Goal: Task Accomplishment & Management: Use online tool/utility

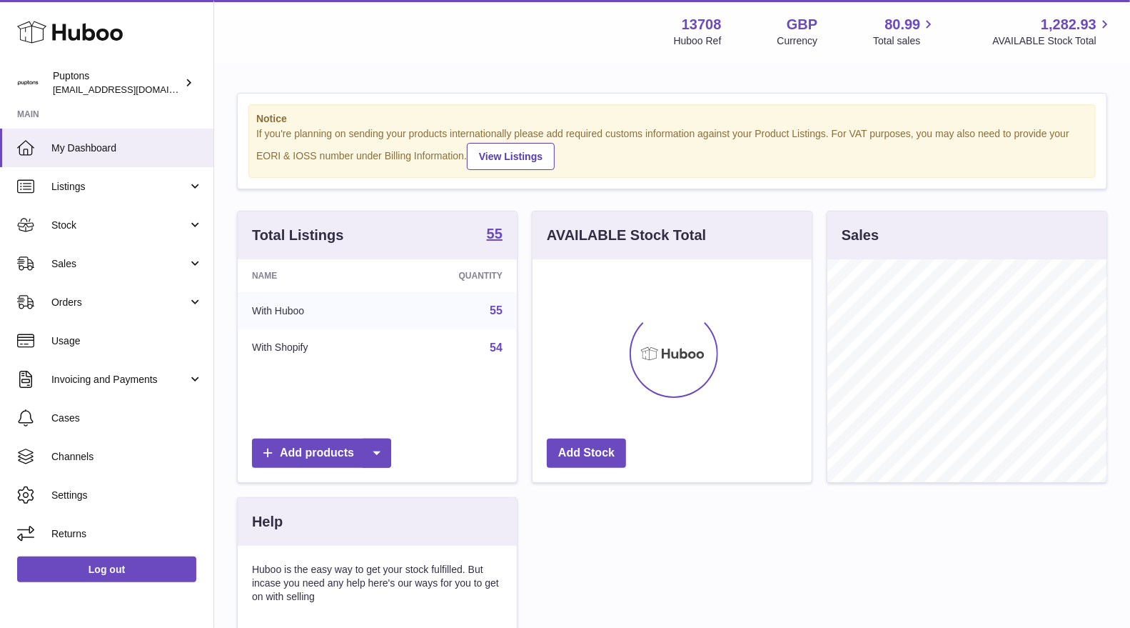
scroll to position [222, 279]
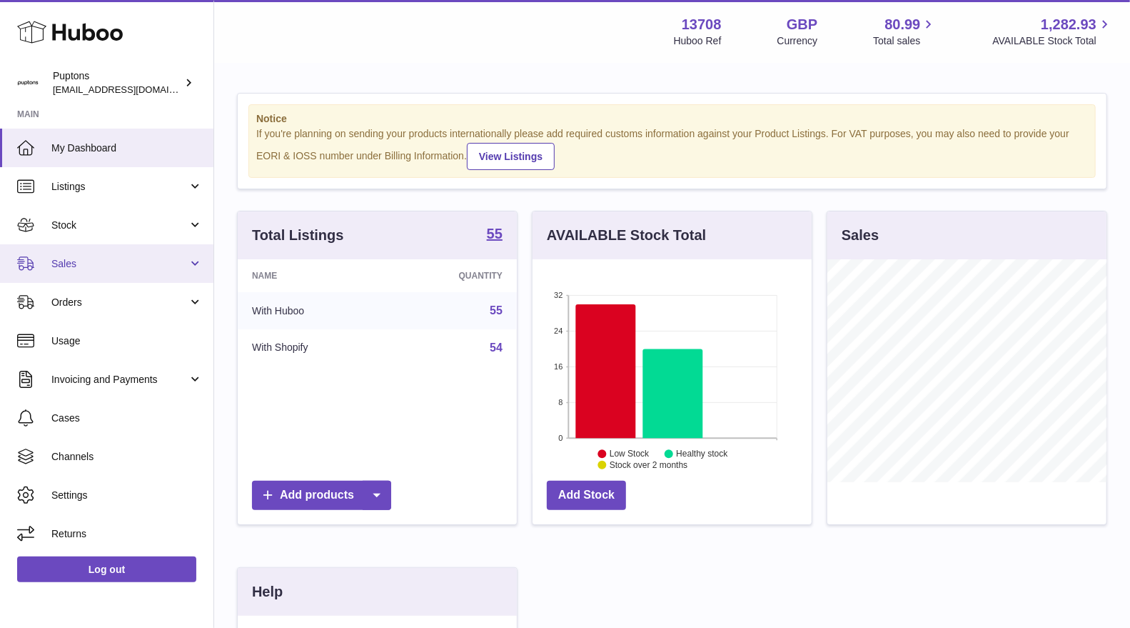
click at [91, 257] on span "Sales" at bounding box center [119, 264] width 136 height 14
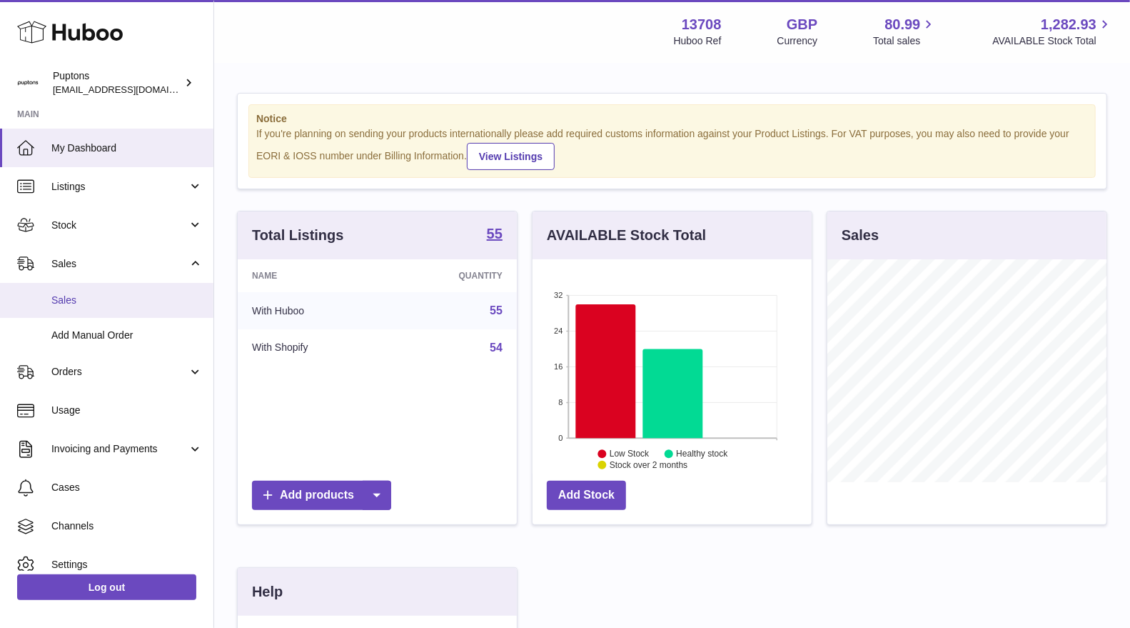
click at [82, 305] on span "Sales" at bounding box center [126, 301] width 151 height 14
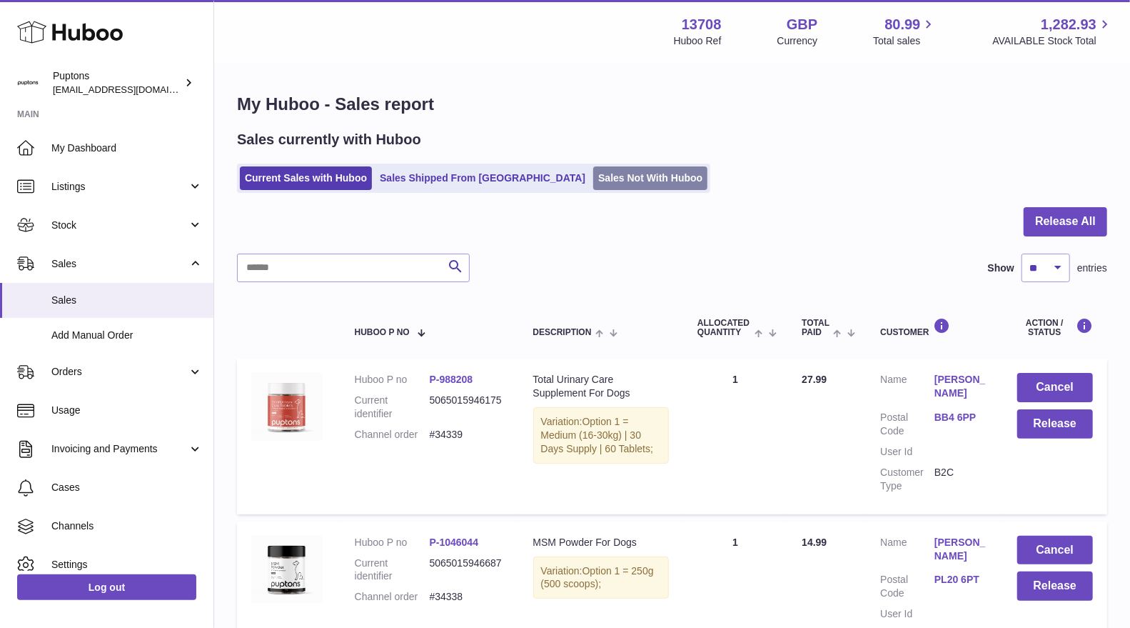
click at [593, 175] on link "Sales Not With Huboo" at bounding box center [650, 178] width 114 height 24
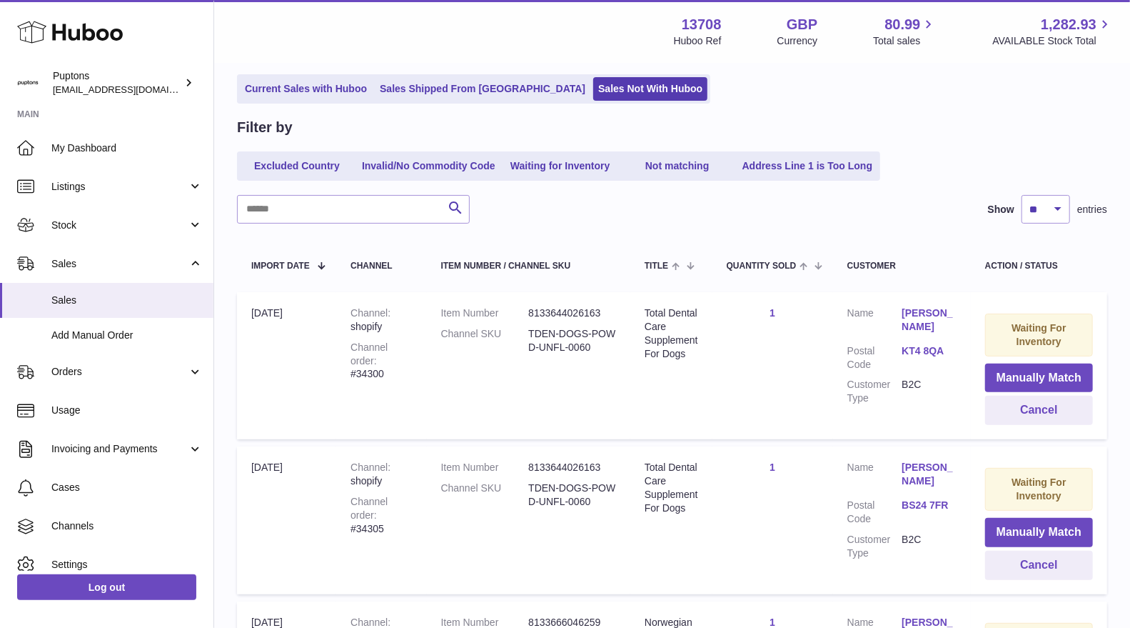
scroll to position [159, 0]
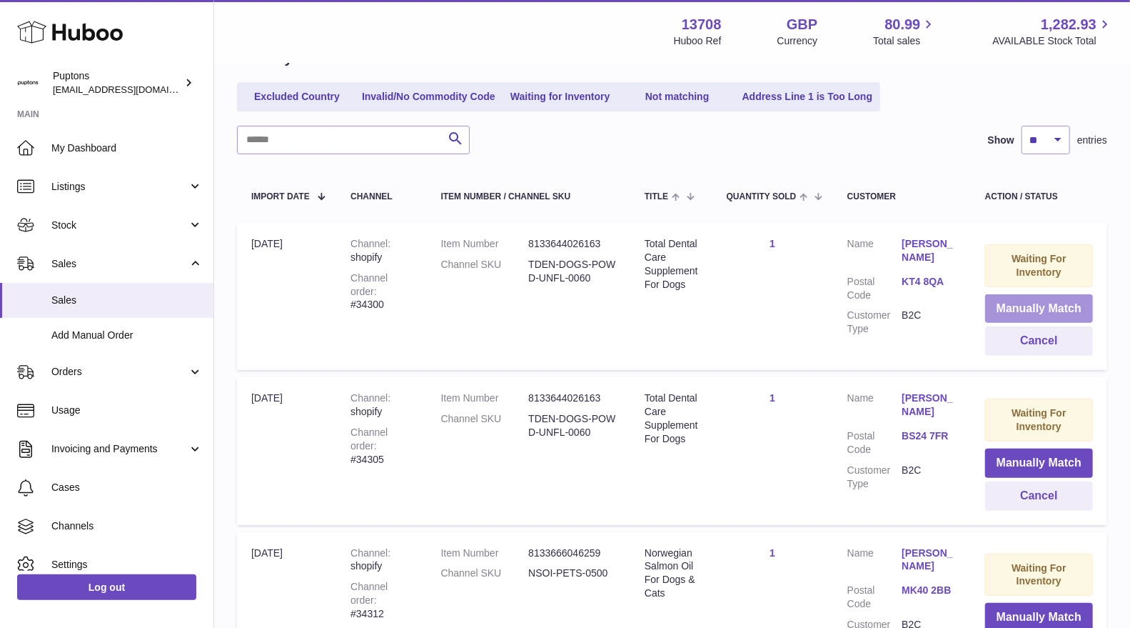
click at [1002, 311] on button "Manually Match" at bounding box center [1040, 308] width 108 height 29
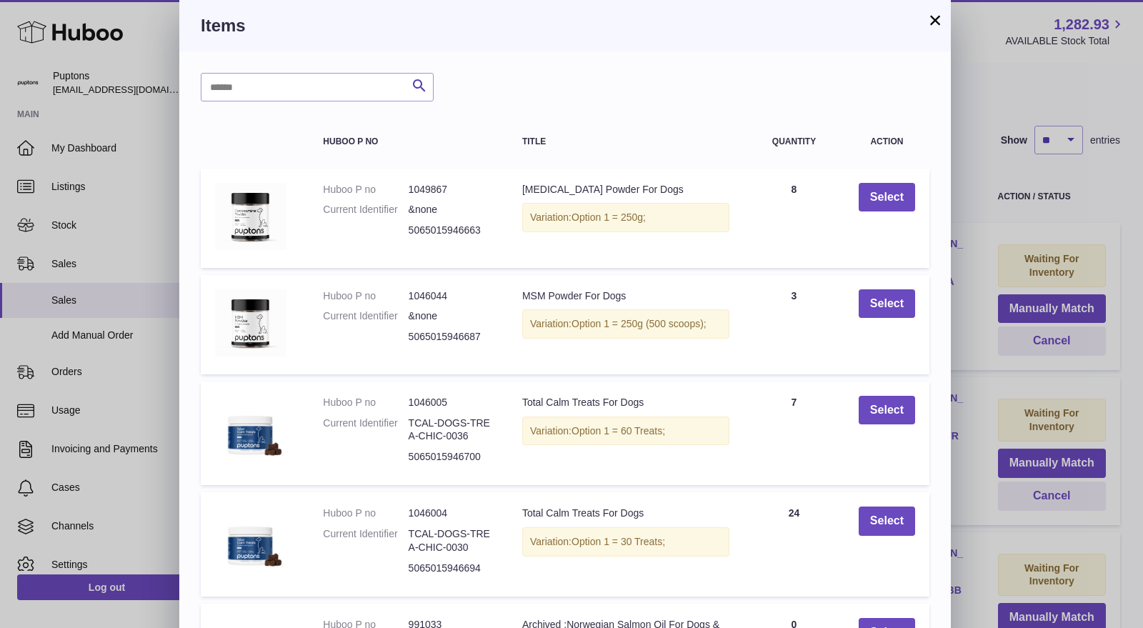
click at [936, 16] on button "×" at bounding box center [934, 19] width 17 height 17
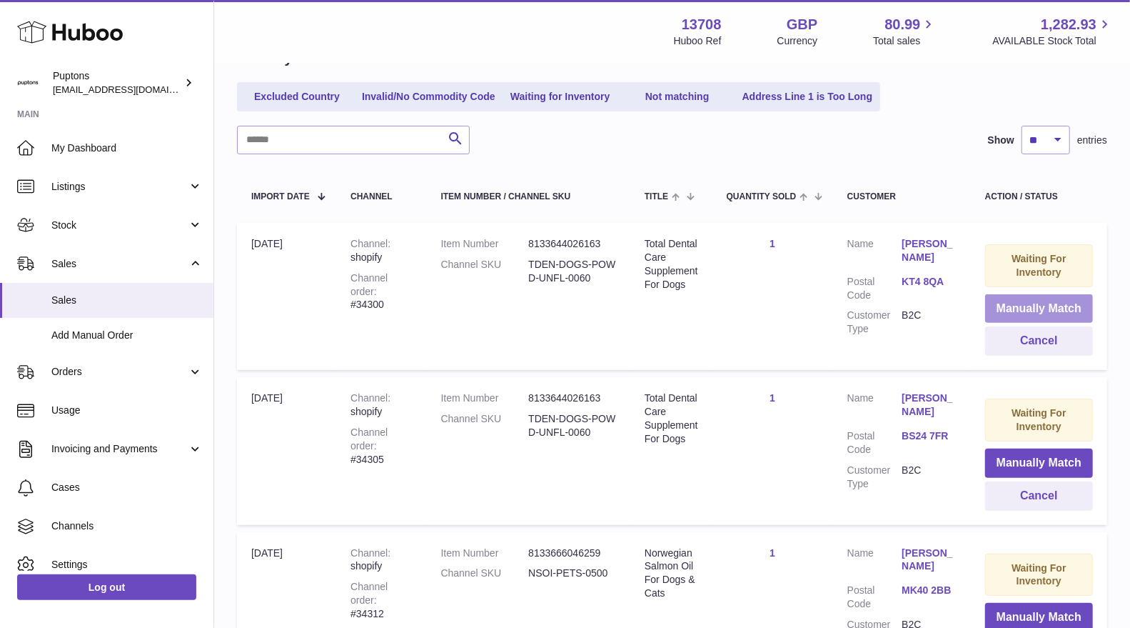
click at [995, 311] on button "Manually Match" at bounding box center [1040, 308] width 108 height 29
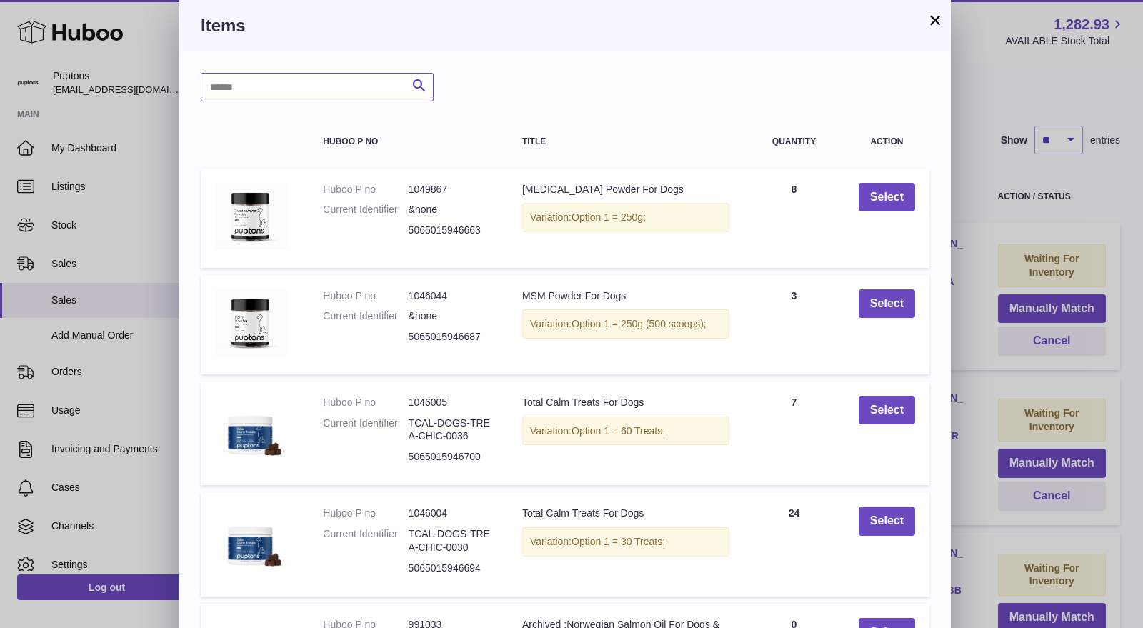
click at [247, 87] on input "text" at bounding box center [317, 87] width 233 height 29
type input "******"
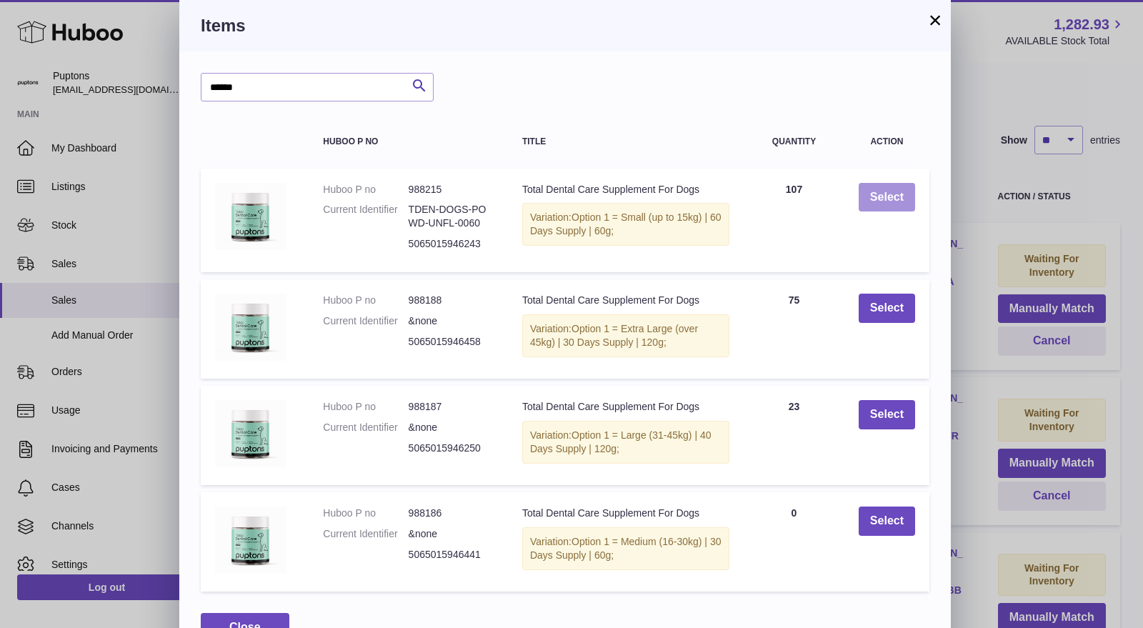
click at [908, 196] on button "Select" at bounding box center [886, 197] width 56 height 29
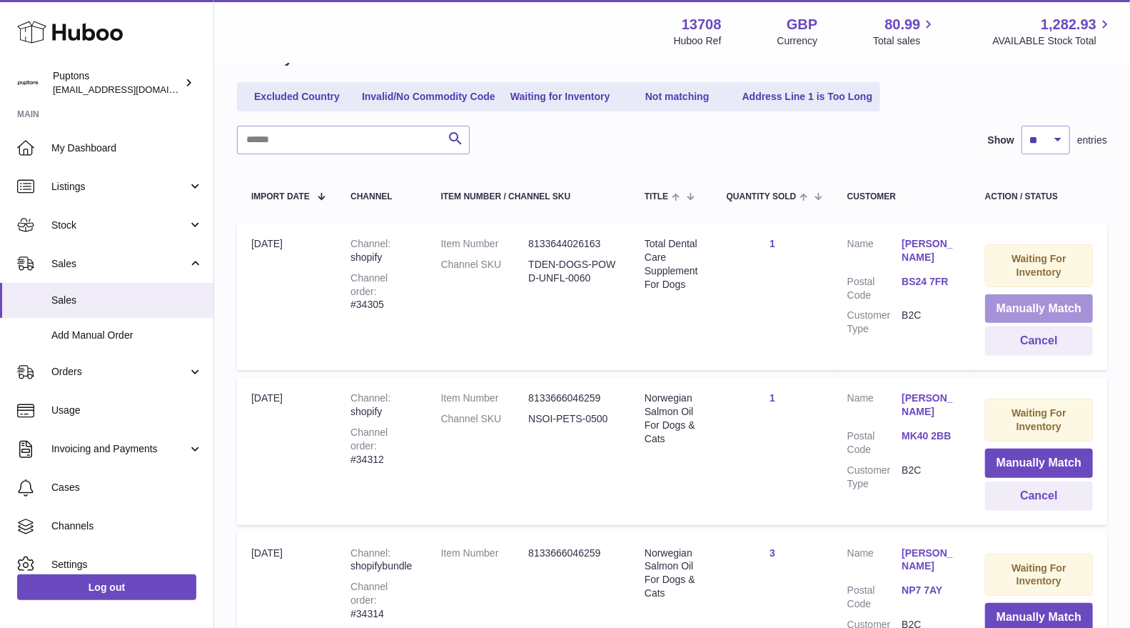
click at [994, 302] on button "Manually Match" at bounding box center [1040, 308] width 108 height 29
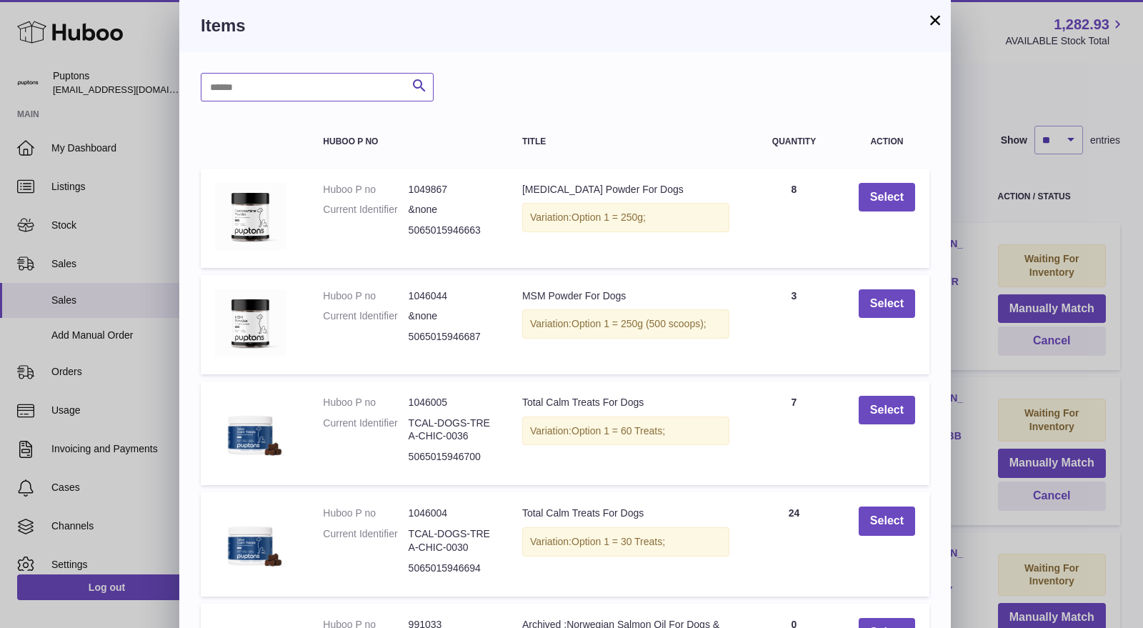
click at [276, 88] on input "text" at bounding box center [317, 87] width 233 height 29
type input "*"
type input "******"
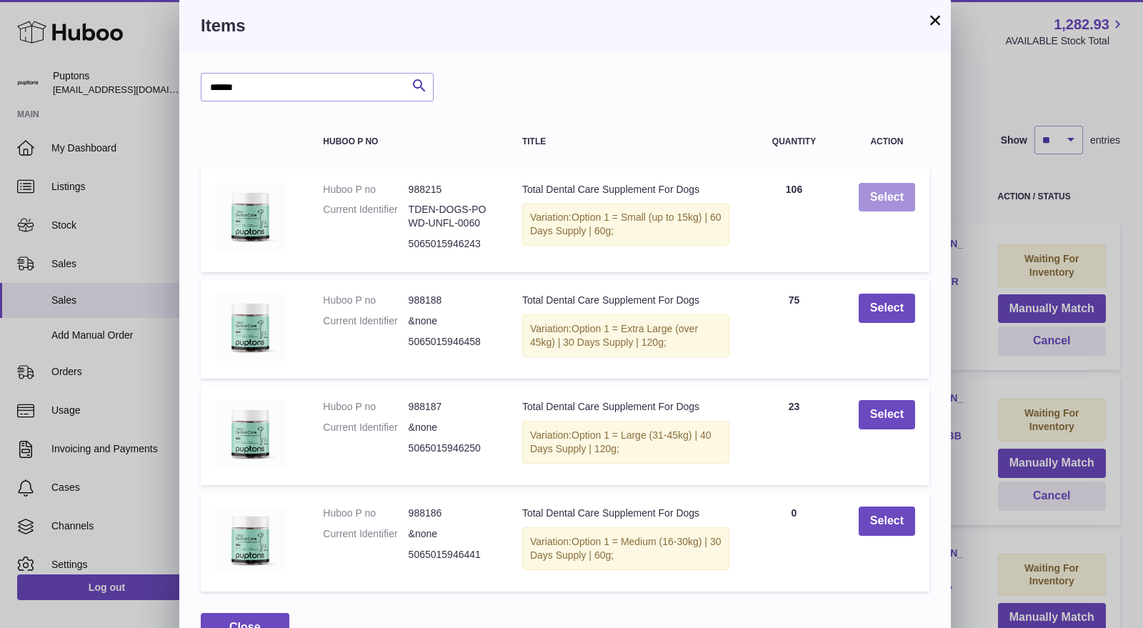
click at [901, 195] on button "Select" at bounding box center [886, 197] width 56 height 29
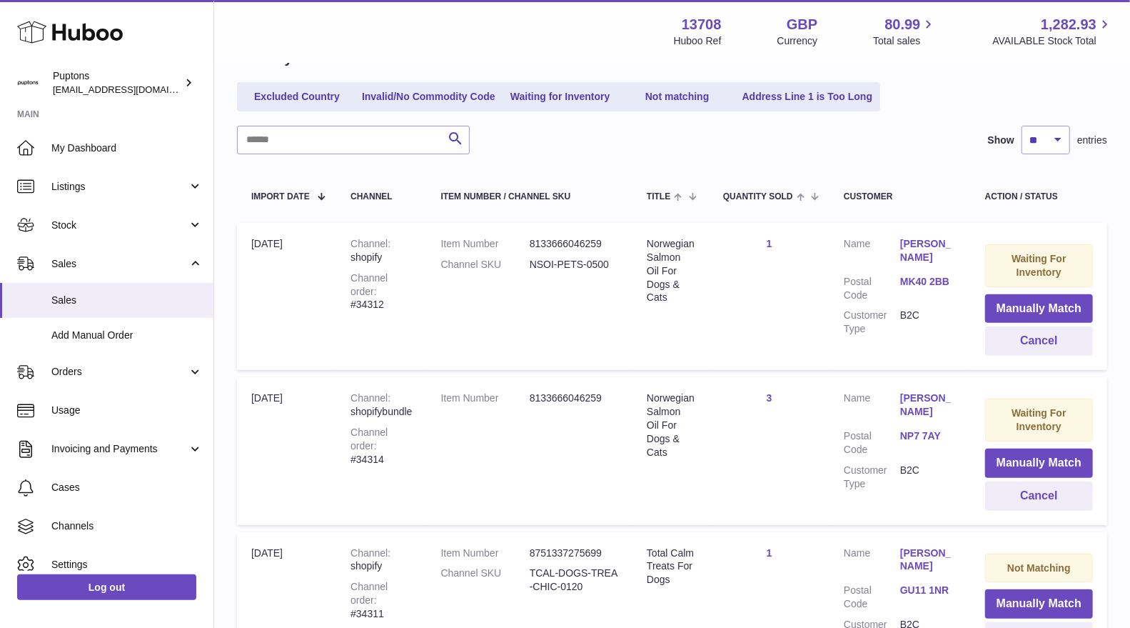
click at [408, 294] on div "Channel order #34312" at bounding box center [381, 291] width 61 height 41
copy div "34312"
click at [1051, 342] on button "Cancel" at bounding box center [1040, 340] width 108 height 29
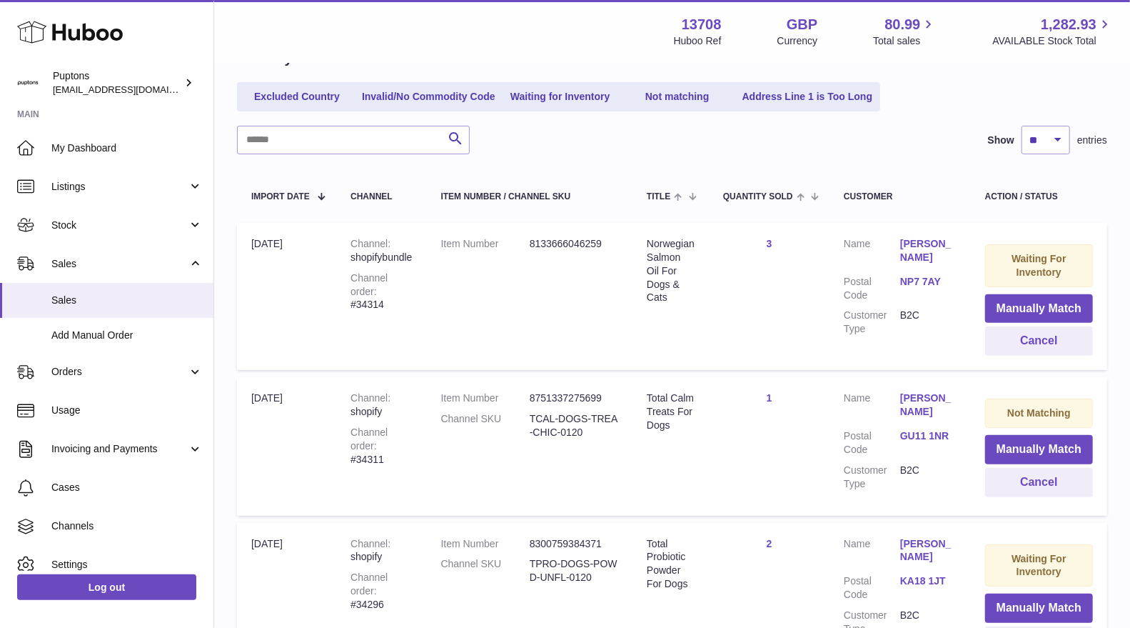
click at [406, 284] on div "Channel order #34314" at bounding box center [381, 291] width 61 height 41
copy div "34314"
click at [1002, 347] on button "Cancel" at bounding box center [1040, 340] width 108 height 29
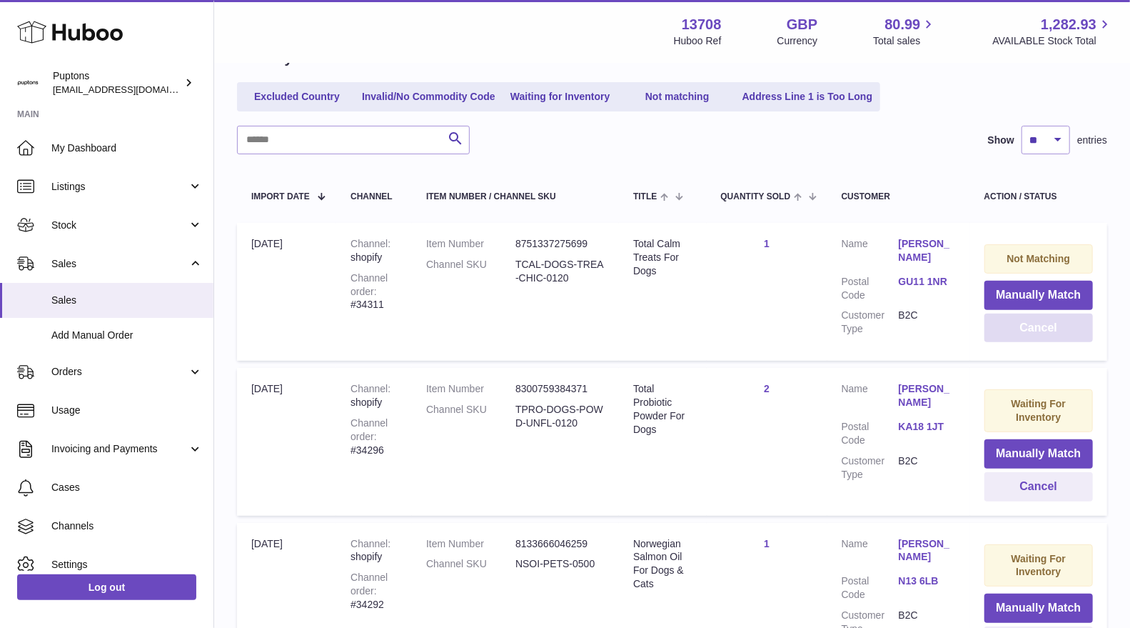
scroll to position [238, 0]
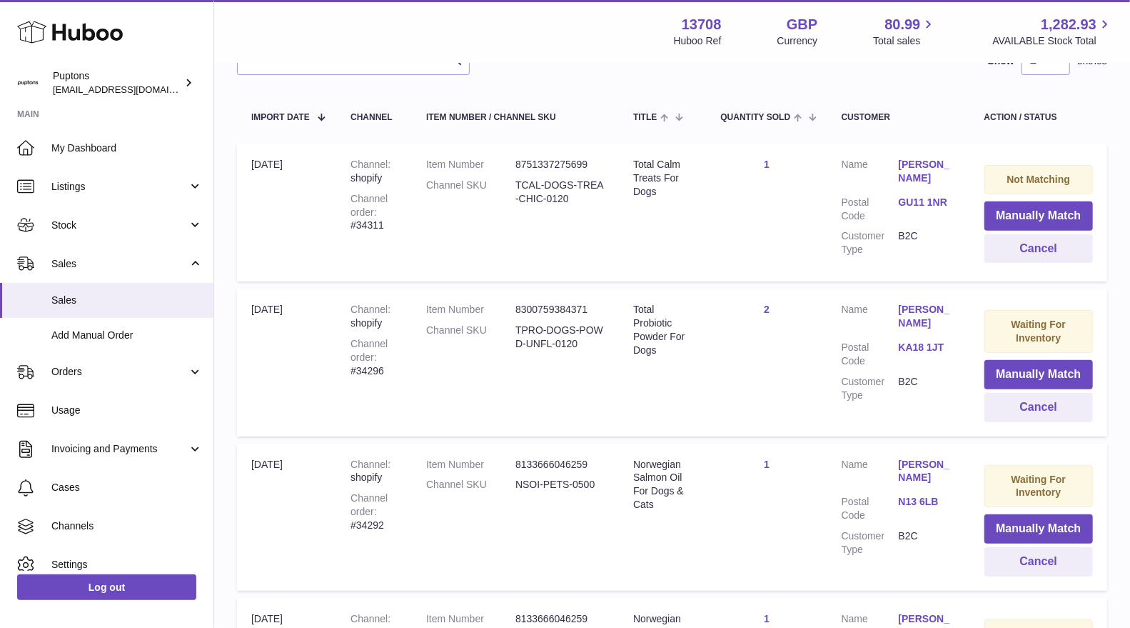
click at [372, 370] on div "Channel order #34296" at bounding box center [374, 357] width 47 height 41
copy div "34296"
click at [1048, 406] on button "Cancel" at bounding box center [1039, 407] width 109 height 29
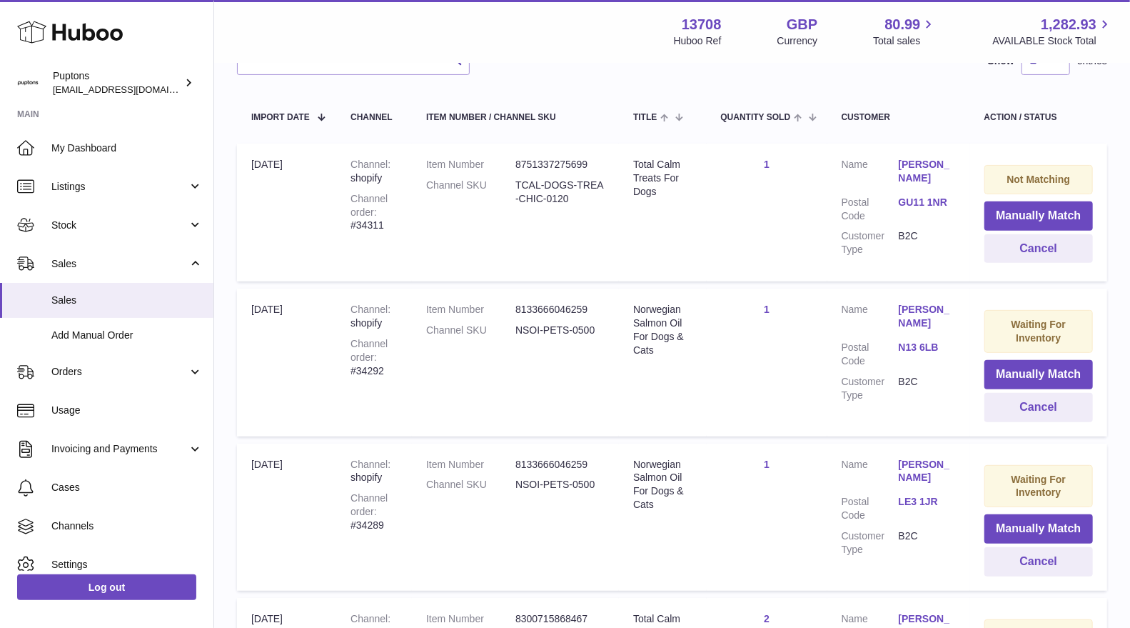
click at [374, 368] on div "Channel order #34292" at bounding box center [374, 357] width 47 height 41
copy div "34292"
click at [1019, 413] on button "Cancel" at bounding box center [1039, 407] width 109 height 29
click at [383, 367] on div "Channel order #34289" at bounding box center [374, 357] width 47 height 41
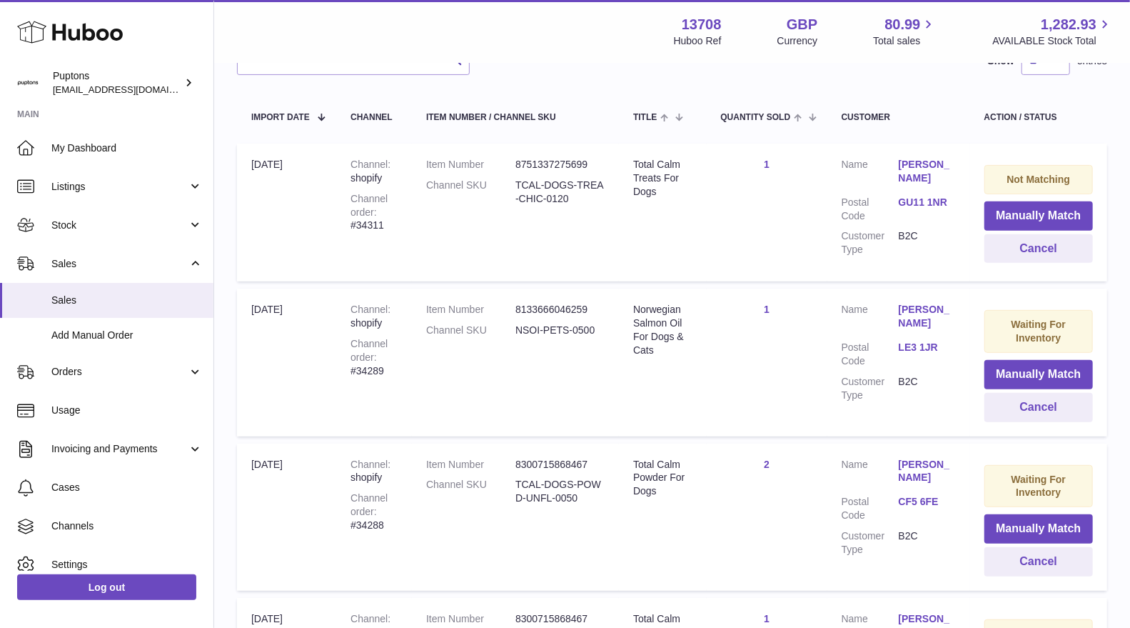
click at [382, 368] on div "Channel order #34289" at bounding box center [374, 357] width 47 height 41
copy div "34289"
click at [1060, 412] on button "Cancel" at bounding box center [1039, 407] width 109 height 29
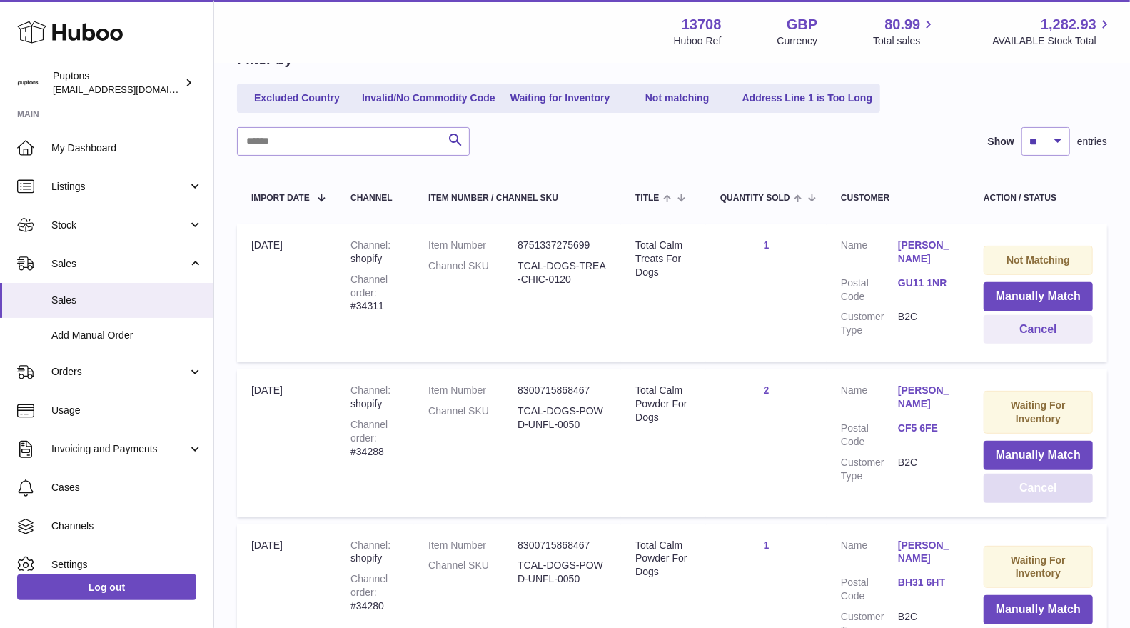
scroll to position [0, 0]
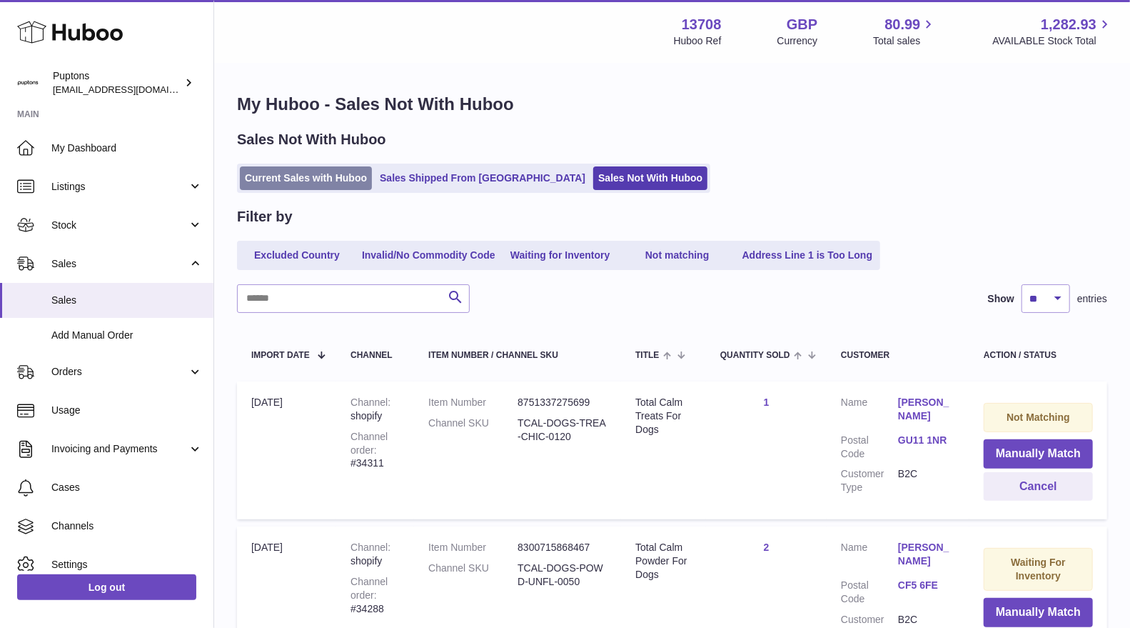
click at [304, 185] on link "Current Sales with Huboo" at bounding box center [306, 178] width 132 height 24
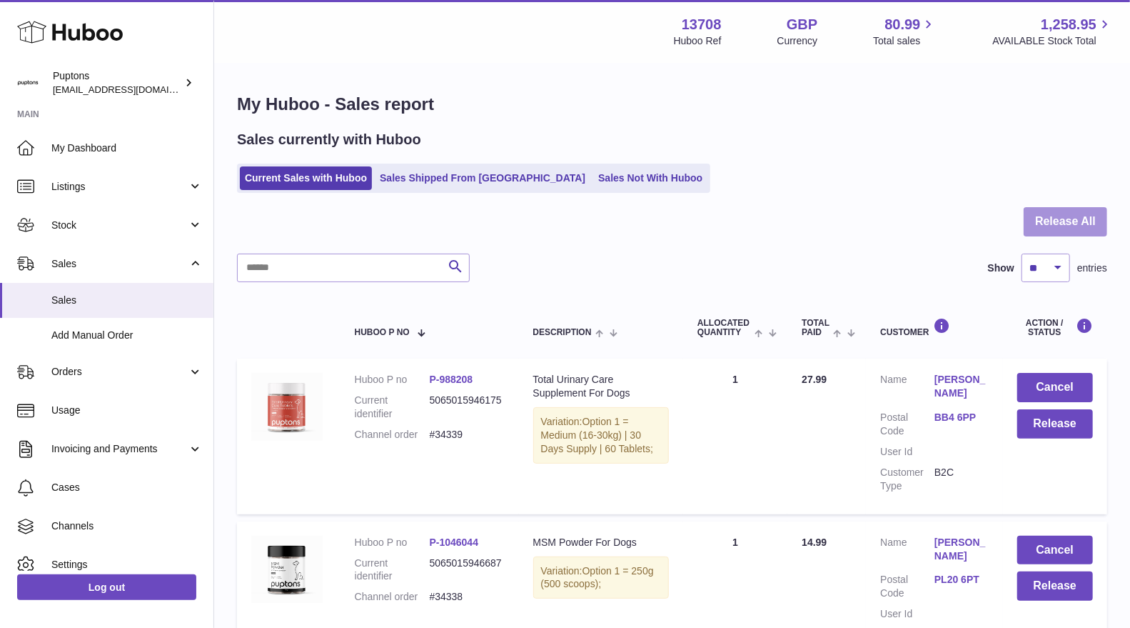
click at [1040, 226] on button "Release All" at bounding box center [1066, 221] width 84 height 29
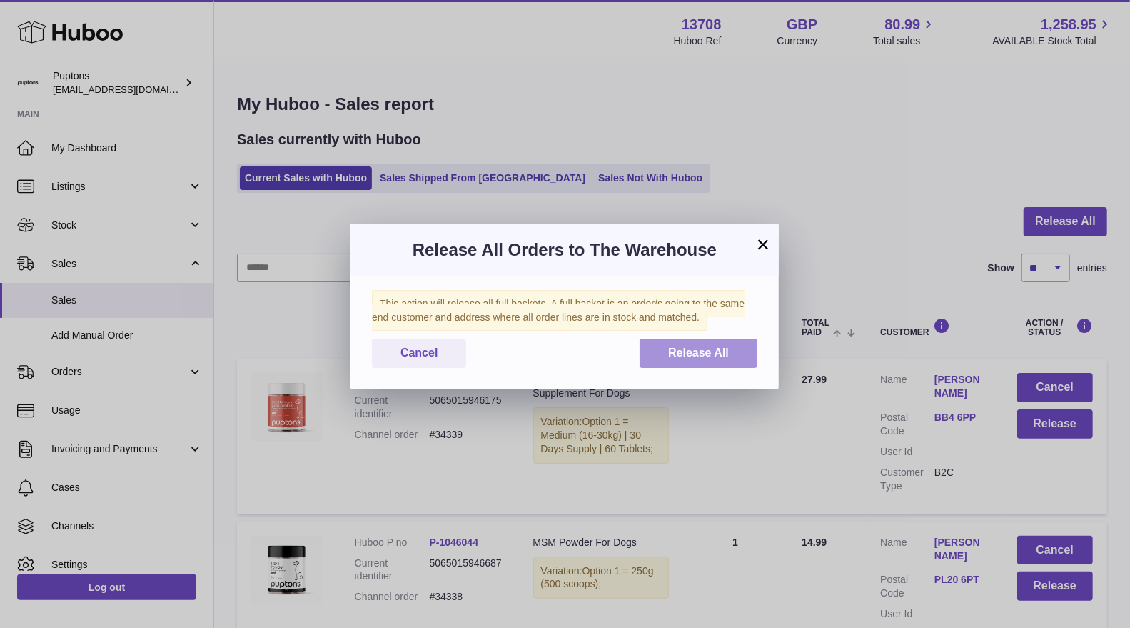
click at [693, 358] on span "Release All" at bounding box center [698, 352] width 61 height 12
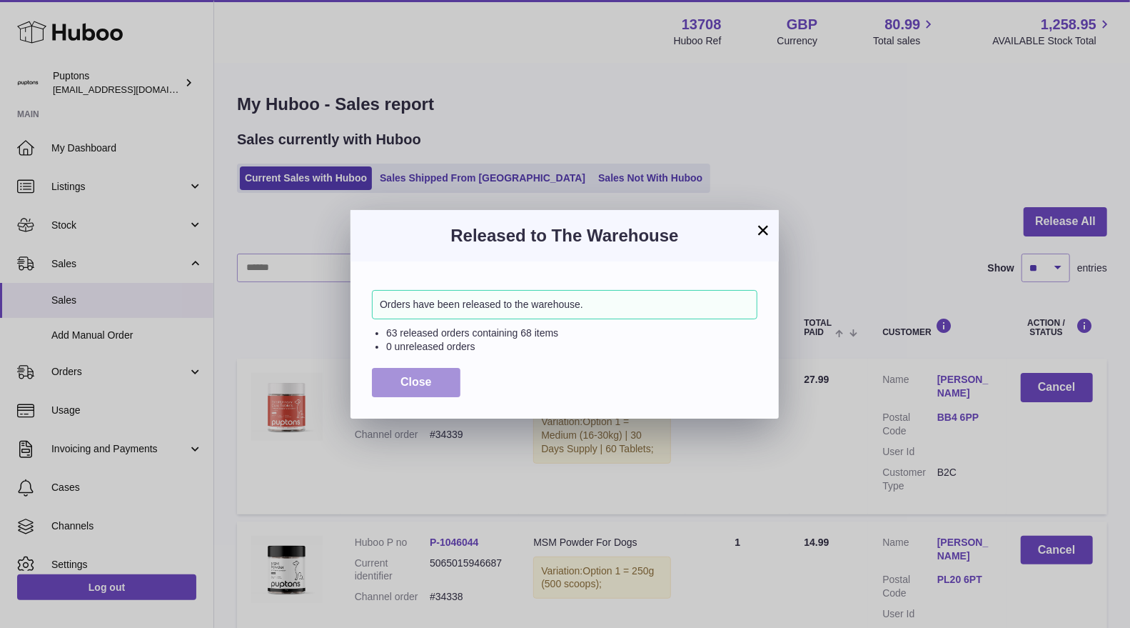
click at [446, 376] on button "Close" at bounding box center [416, 382] width 89 height 29
